Goal: Communication & Community: Answer question/provide support

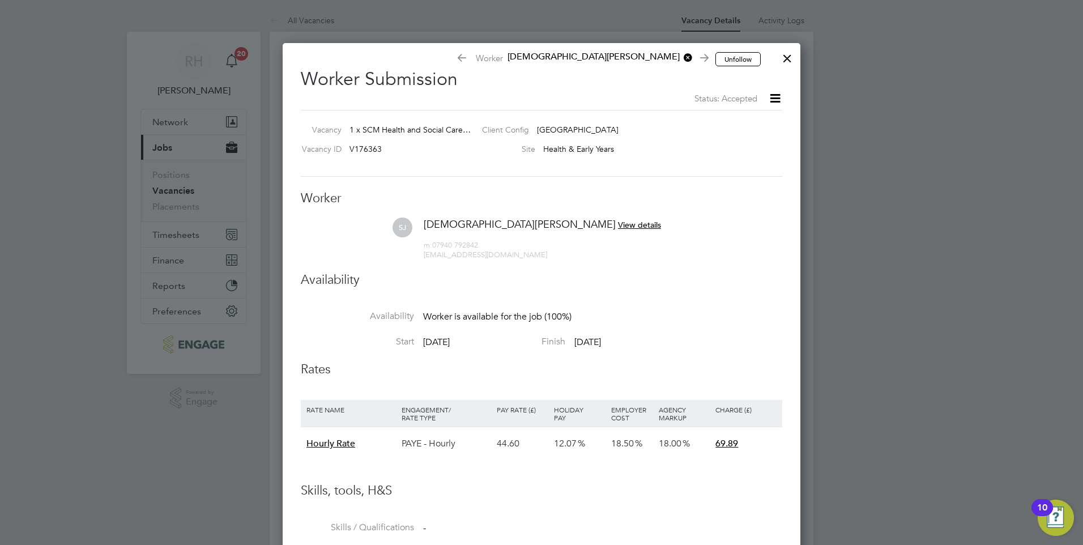
click at [785, 63] on div at bounding box center [787, 55] width 20 height 20
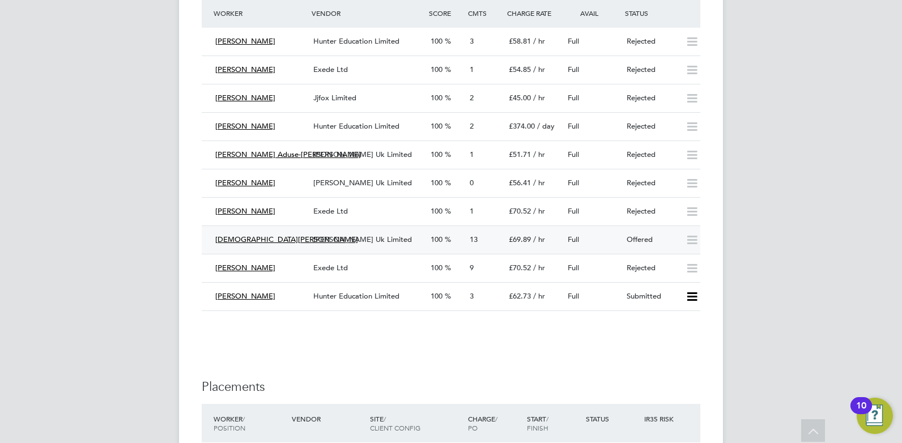
click at [399, 241] on div "[PERSON_NAME] Uk Limited" at bounding box center [367, 239] width 117 height 19
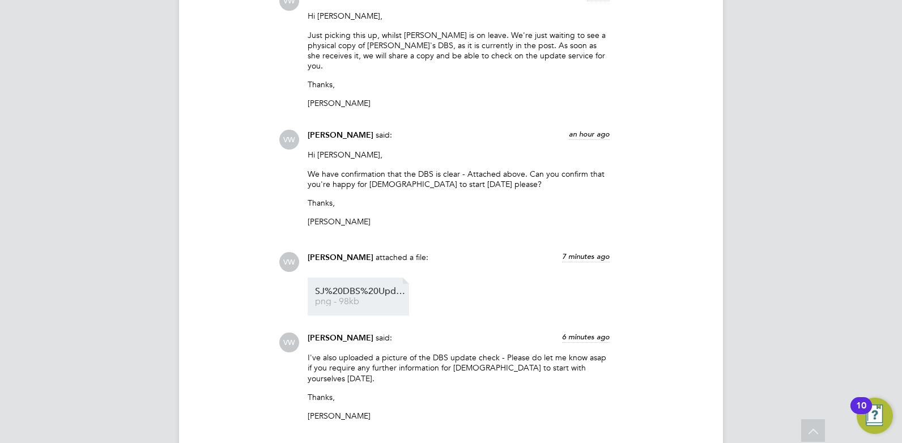
click at [354, 297] on span "png - 98kb" at bounding box center [360, 301] width 91 height 8
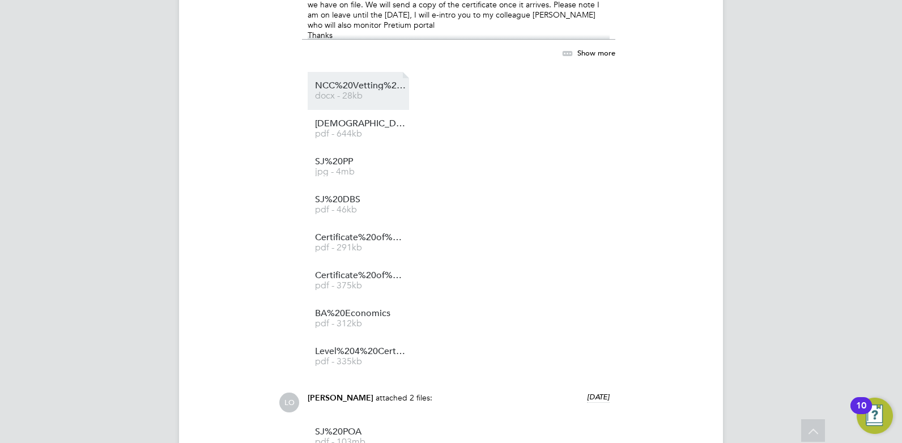
click at [335, 74] on li "NCC%20Vetting%20-%20Shaista%20Javed docx - 28kb" at bounding box center [357, 91] width 101 height 38
click at [335, 84] on span "NCC%20Vetting%20-%20Shaista%20Javed" at bounding box center [360, 86] width 91 height 8
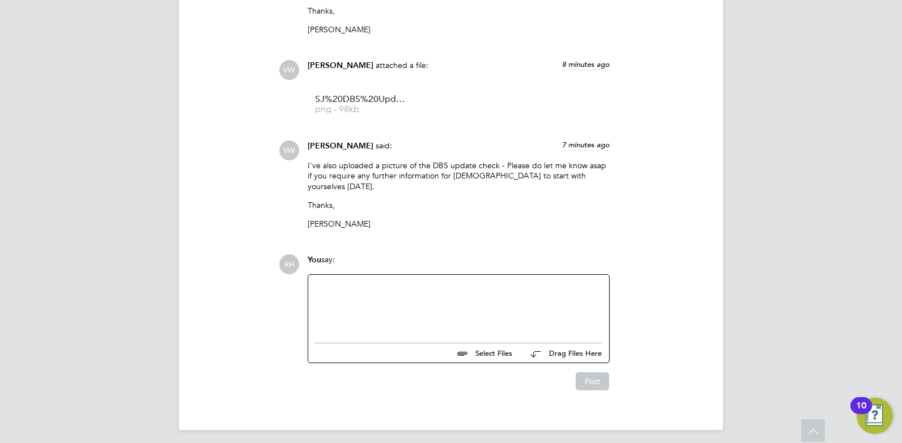
click at [375, 305] on div at bounding box center [458, 305] width 287 height 49
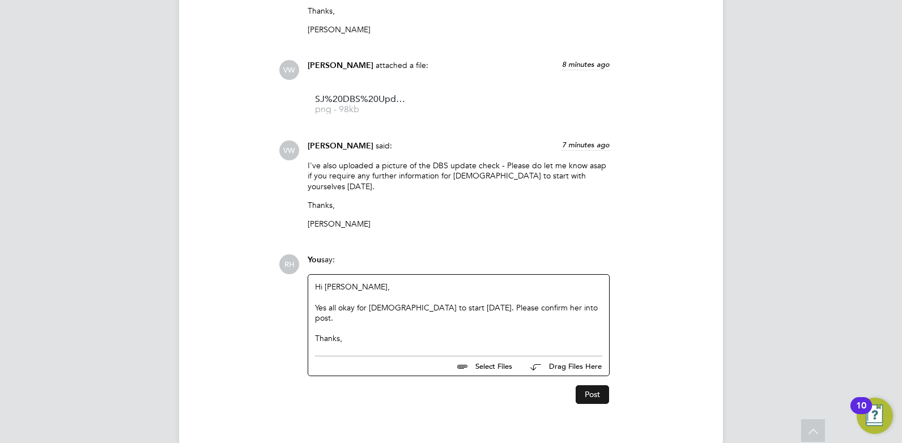
click at [591, 385] on button "Post" at bounding box center [591, 394] width 33 height 18
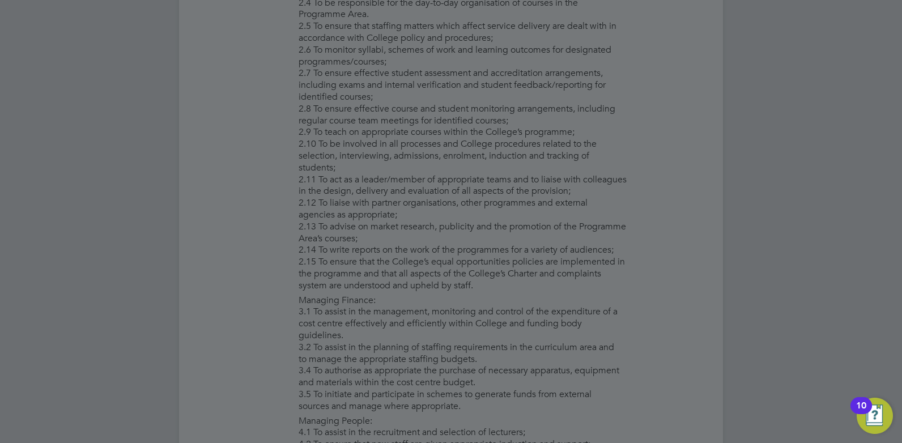
click at [478, 208] on div at bounding box center [451, 221] width 902 height 443
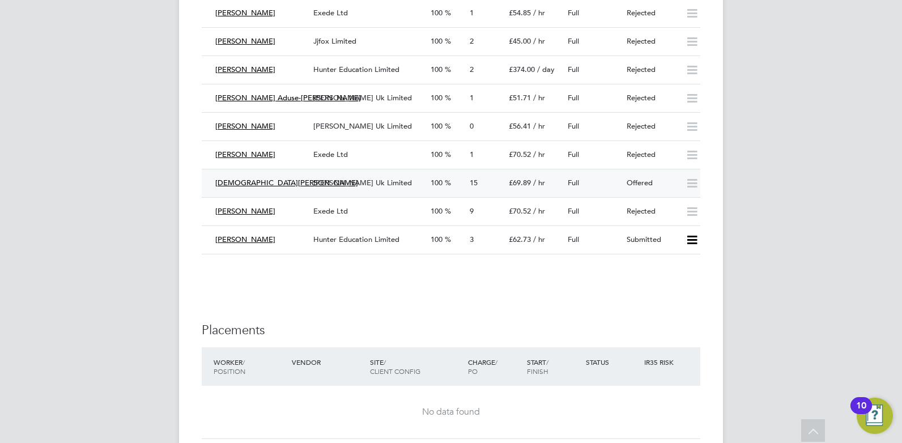
click at [348, 187] on div "[PERSON_NAME] Uk Limited" at bounding box center [367, 183] width 117 height 19
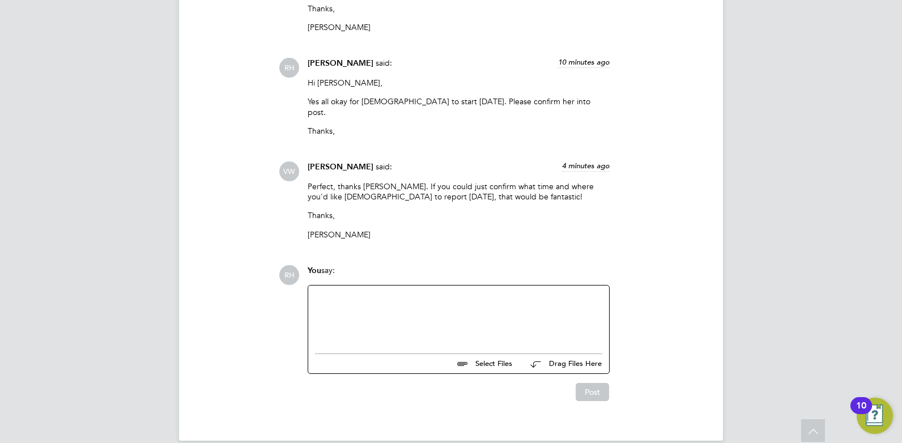
click at [340, 292] on div at bounding box center [458, 316] width 287 height 49
click at [464, 313] on div "Ros would need to confirm this please" at bounding box center [458, 318] width 287 height 10
click at [593, 383] on button "Post" at bounding box center [591, 392] width 33 height 18
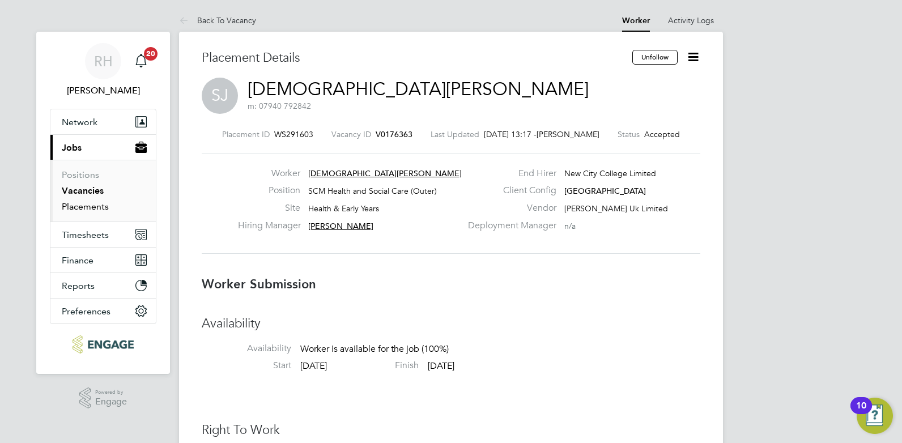
click at [92, 206] on link "Placements" at bounding box center [85, 206] width 47 height 11
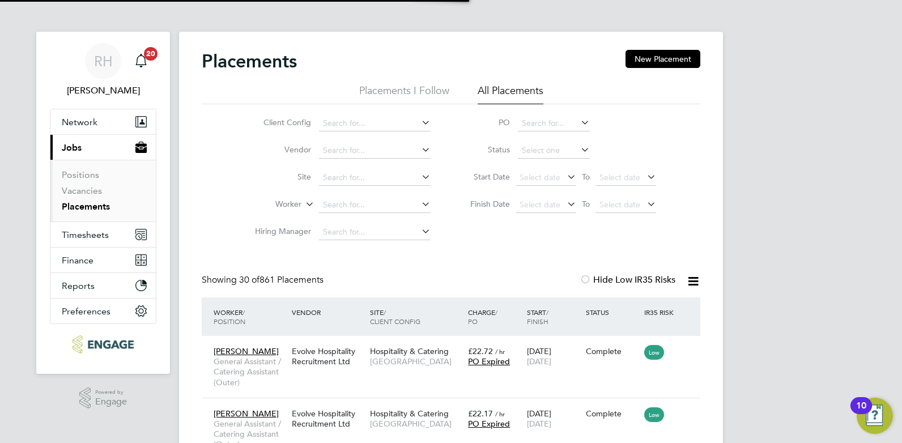
scroll to position [33, 99]
click at [693, 280] on icon at bounding box center [693, 281] width 14 height 14
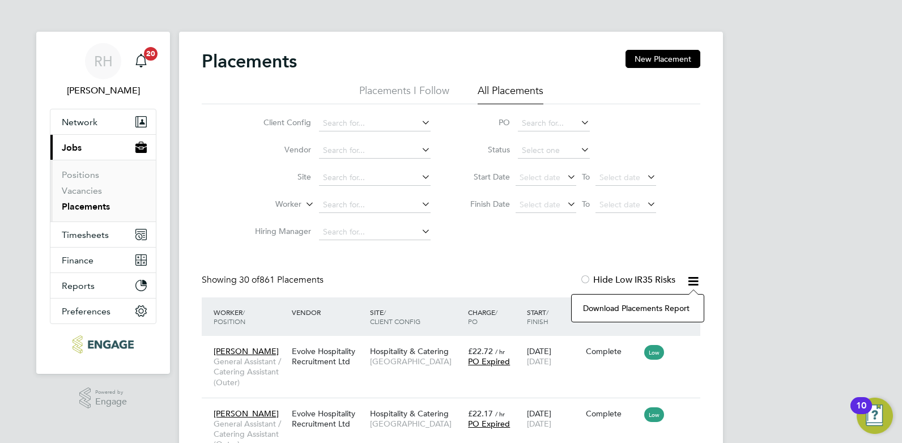
click at [659, 308] on li "Download Placements Report" at bounding box center [637, 308] width 121 height 16
